Goal: Task Accomplishment & Management: Complete application form

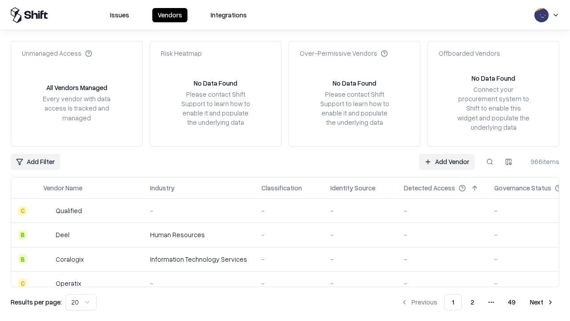
click at [447, 161] on link "Add Vendor" at bounding box center [447, 162] width 56 height 16
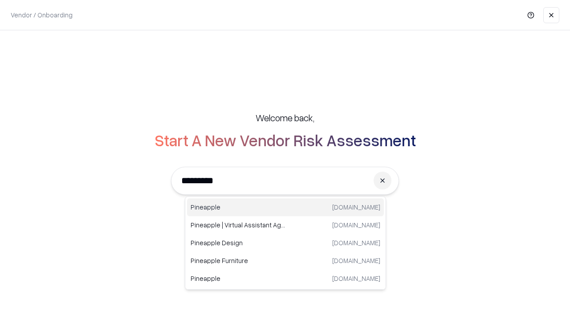
click at [286, 207] on div "Pineapple [DOMAIN_NAME]" at bounding box center [285, 207] width 197 height 18
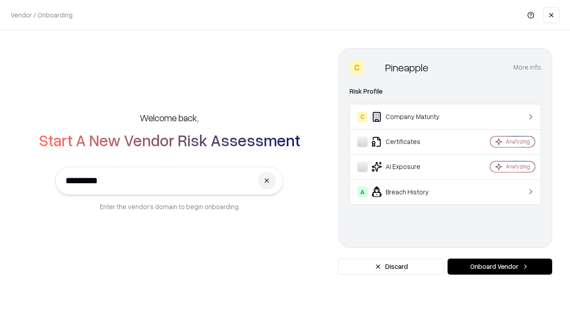
type input "*********"
click at [500, 266] on button "Onboard Vendor" at bounding box center [500, 266] width 105 height 16
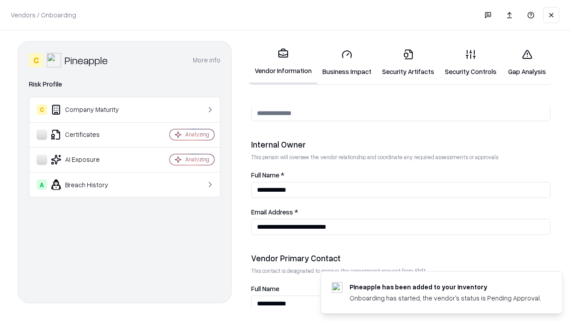
scroll to position [462, 0]
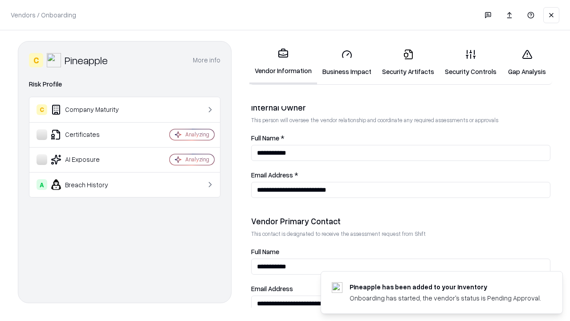
click at [347, 62] on link "Business Impact" at bounding box center [347, 62] width 60 height 41
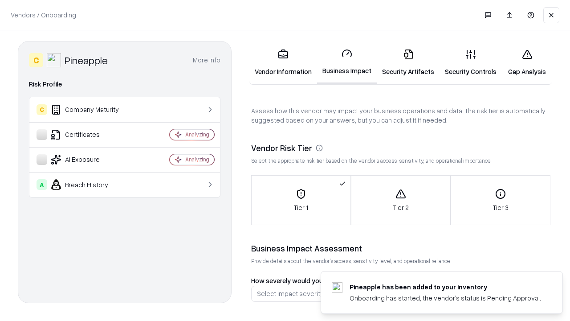
click at [408, 62] on link "Security Artifacts" at bounding box center [408, 62] width 63 height 41
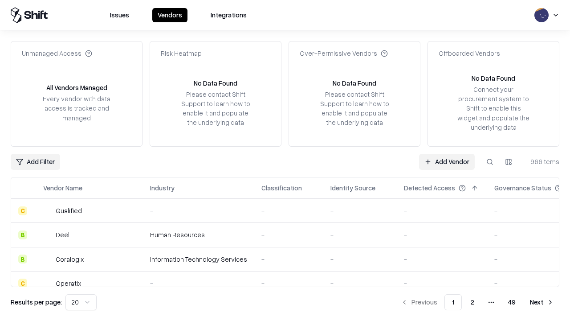
click at [447, 161] on link "Add Vendor" at bounding box center [447, 162] width 56 height 16
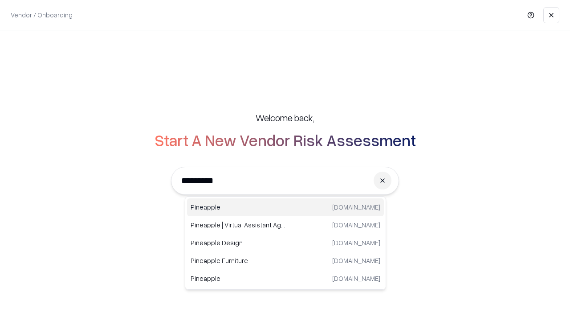
click at [286, 207] on div "Pineapple [DOMAIN_NAME]" at bounding box center [285, 207] width 197 height 18
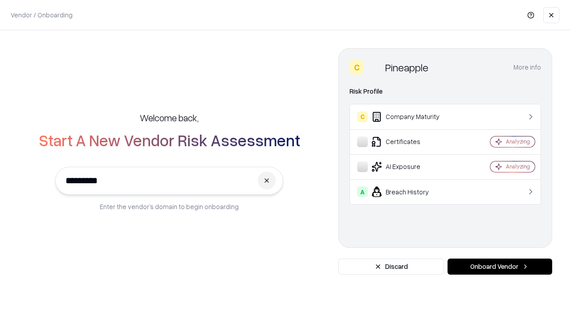
type input "*********"
click at [500, 266] on button "Onboard Vendor" at bounding box center [500, 266] width 105 height 16
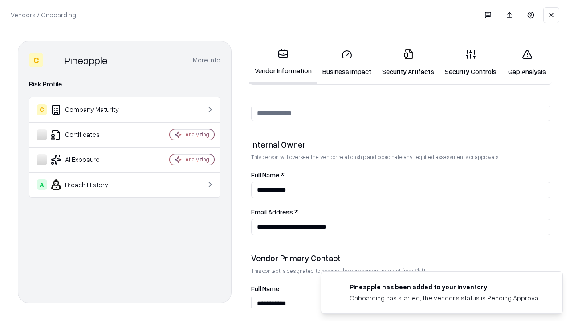
scroll to position [462, 0]
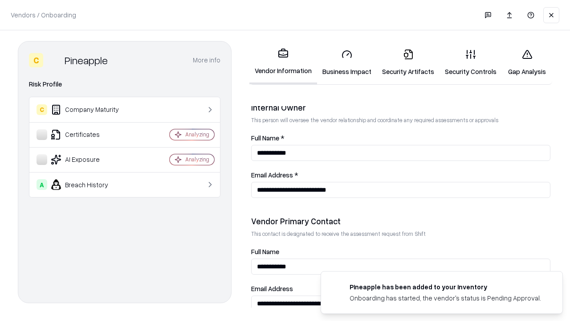
click at [527, 62] on link "Gap Analysis" at bounding box center [527, 62] width 50 height 41
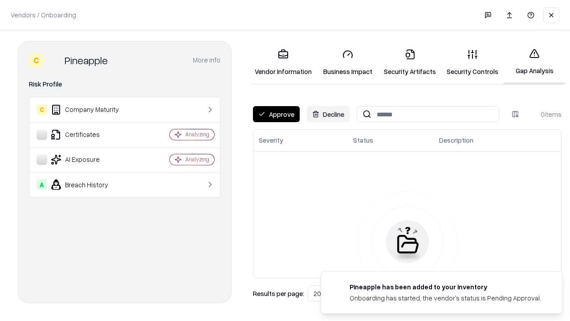
click at [276, 114] on button "Approve" at bounding box center [276, 114] width 47 height 16
